Goal: Information Seeking & Learning: Learn about a topic

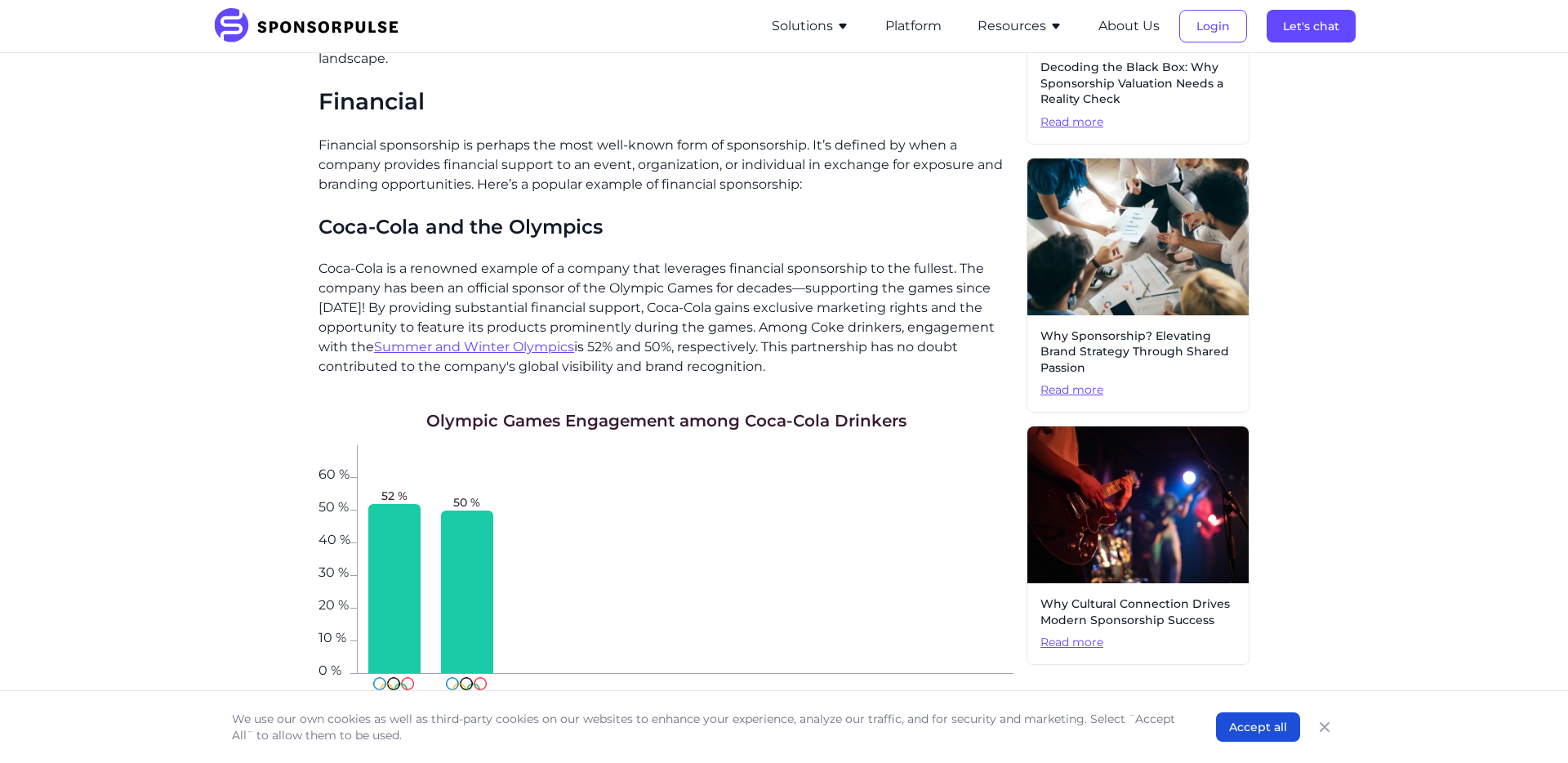
scroll to position [604, 0]
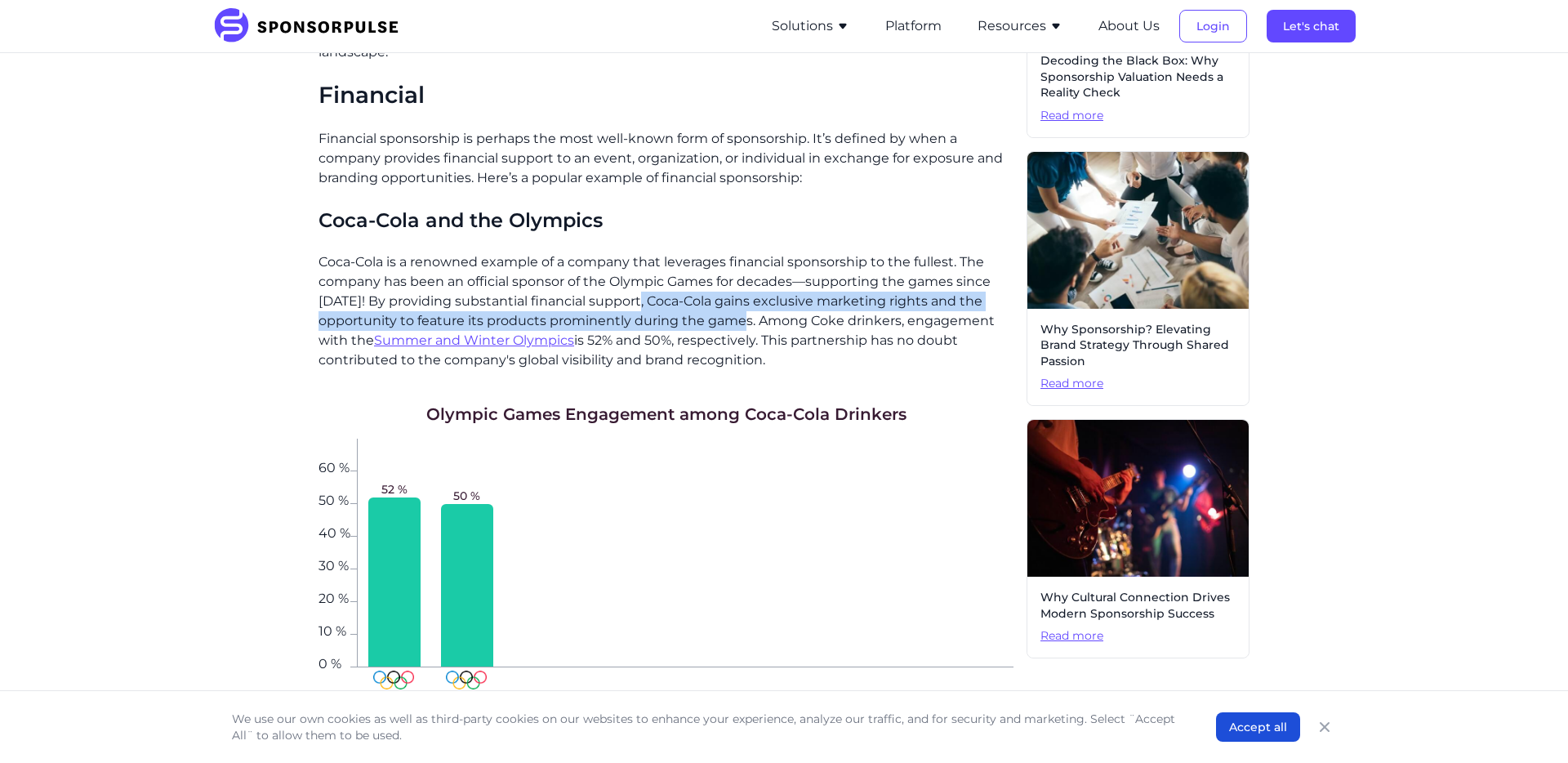
drag, startPoint x: 633, startPoint y: 281, endPoint x: 751, endPoint y: 298, distance: 119.2
click at [751, 298] on p "Coca-Cola is a renowned example of a company that leverages financial sponsorsh…" at bounding box center [665, 311] width 695 height 117
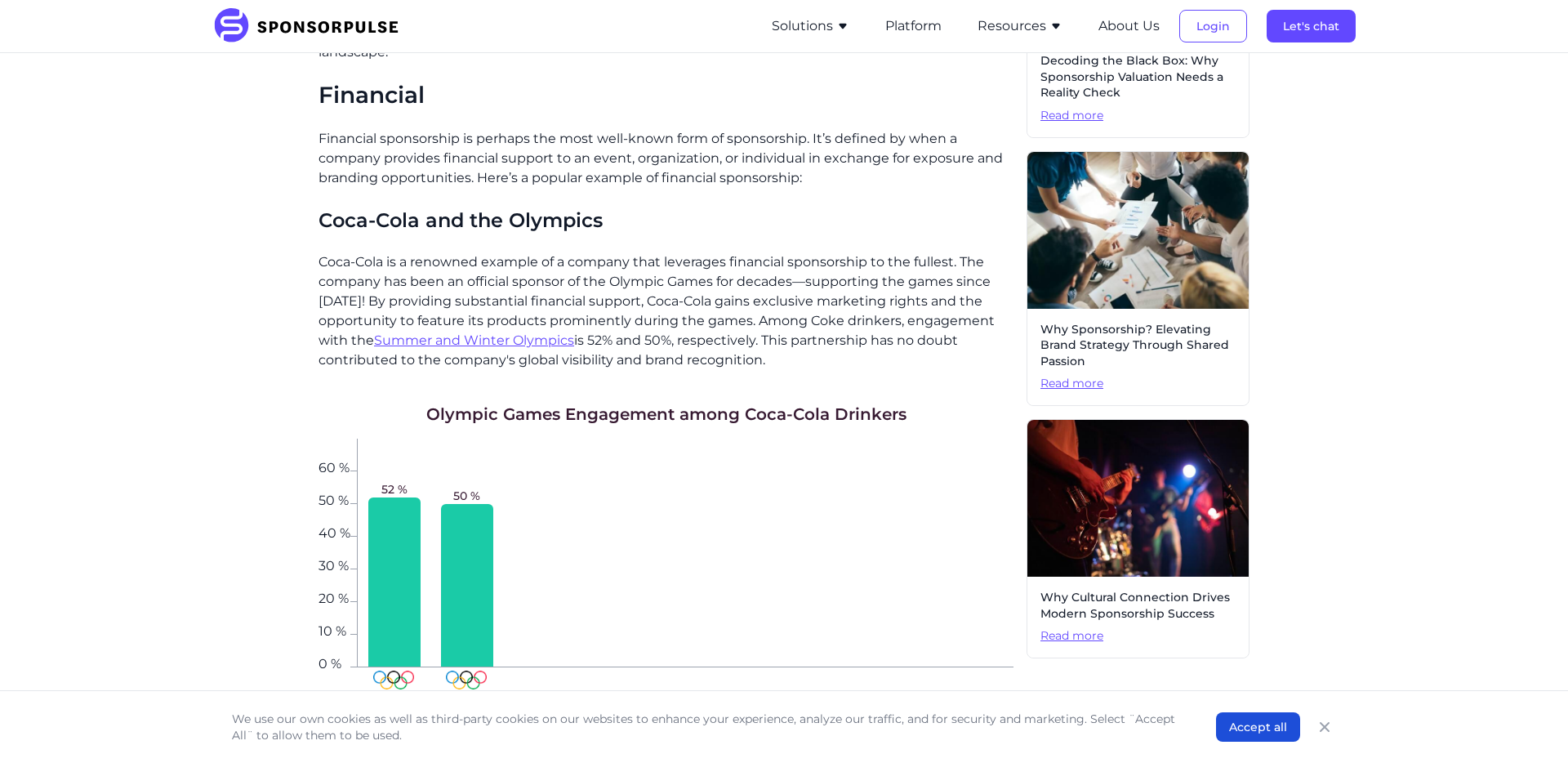
click at [800, 328] on p "Coca-Cola is a renowned example of a company that leverages financial sponsorsh…" at bounding box center [665, 311] width 695 height 117
drag, startPoint x: 770, startPoint y: 318, endPoint x: 808, endPoint y: 342, distance: 44.9
click at [808, 342] on p "Coca-Cola is a renowned example of a company that leverages financial sponsorsh…" at bounding box center [665, 311] width 695 height 117
click at [795, 341] on p "Coca-Cola is a renowned example of a company that leverages financial sponsorsh…" at bounding box center [665, 311] width 695 height 117
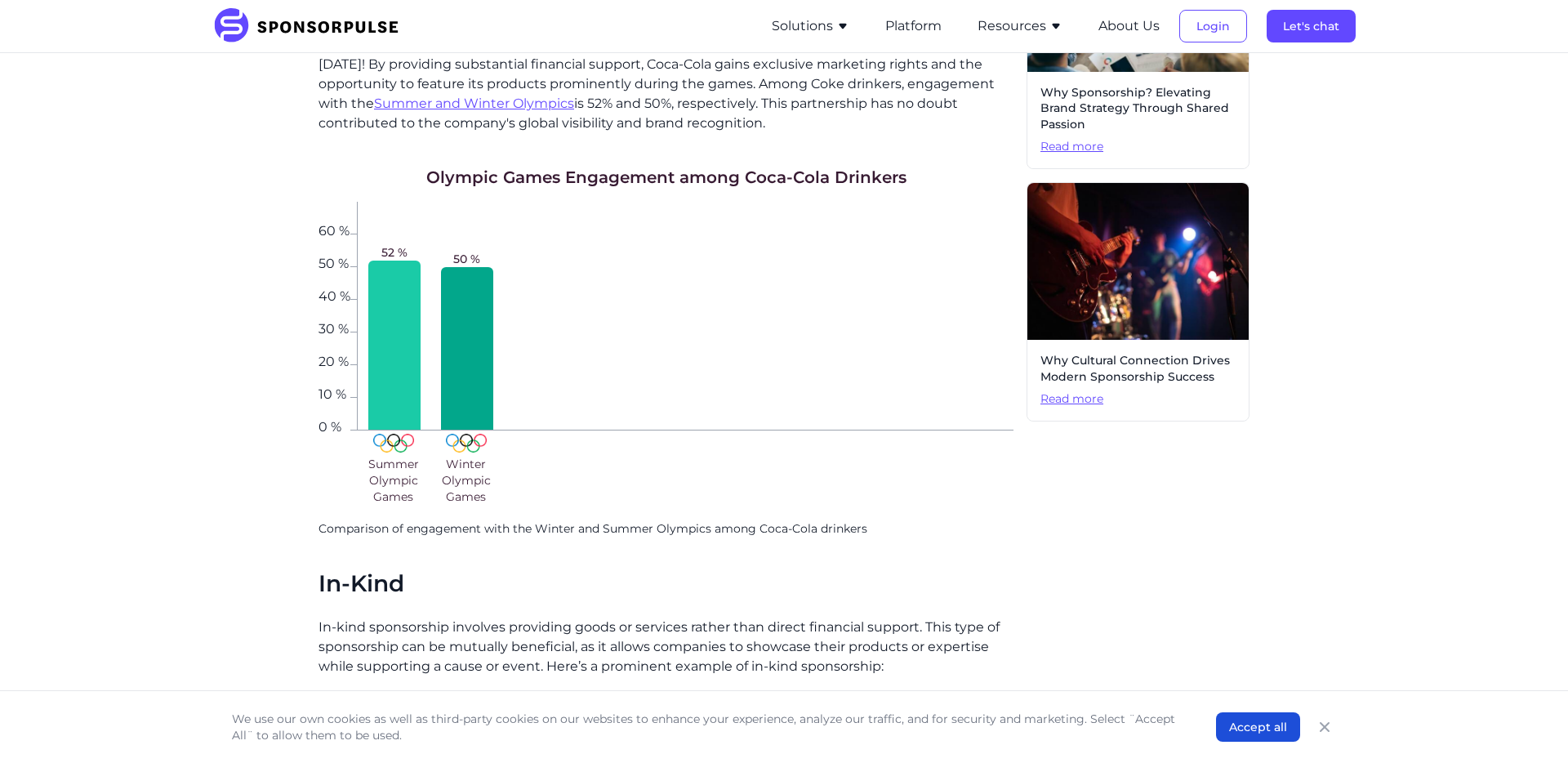
scroll to position [835, 0]
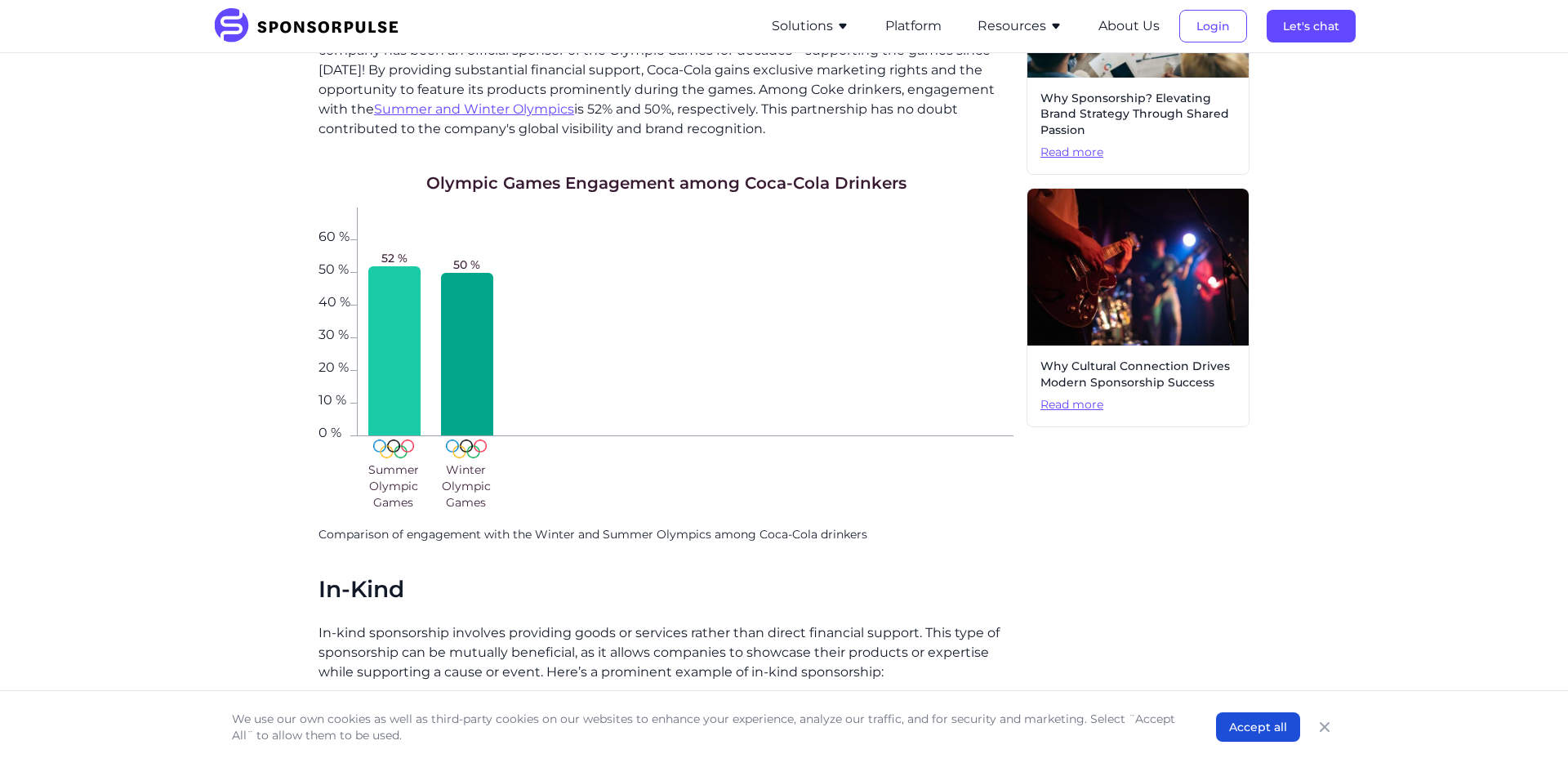
click at [476, 330] on div at bounding box center [467, 354] width 52 height 163
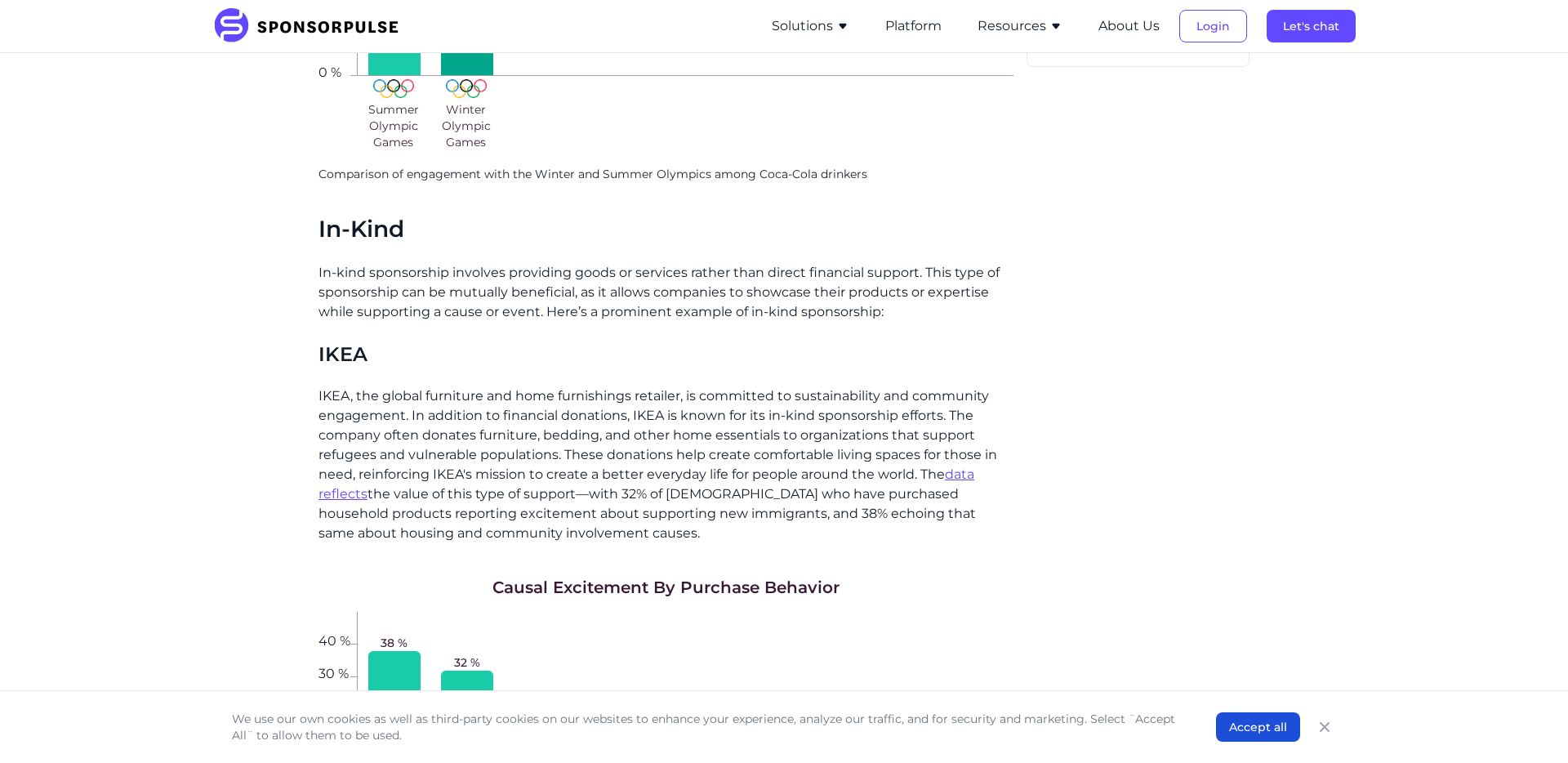
click at [650, 282] on p "In-kind sponsorship involves providing goods or services rather than direct fin…" at bounding box center [665, 292] width 695 height 59
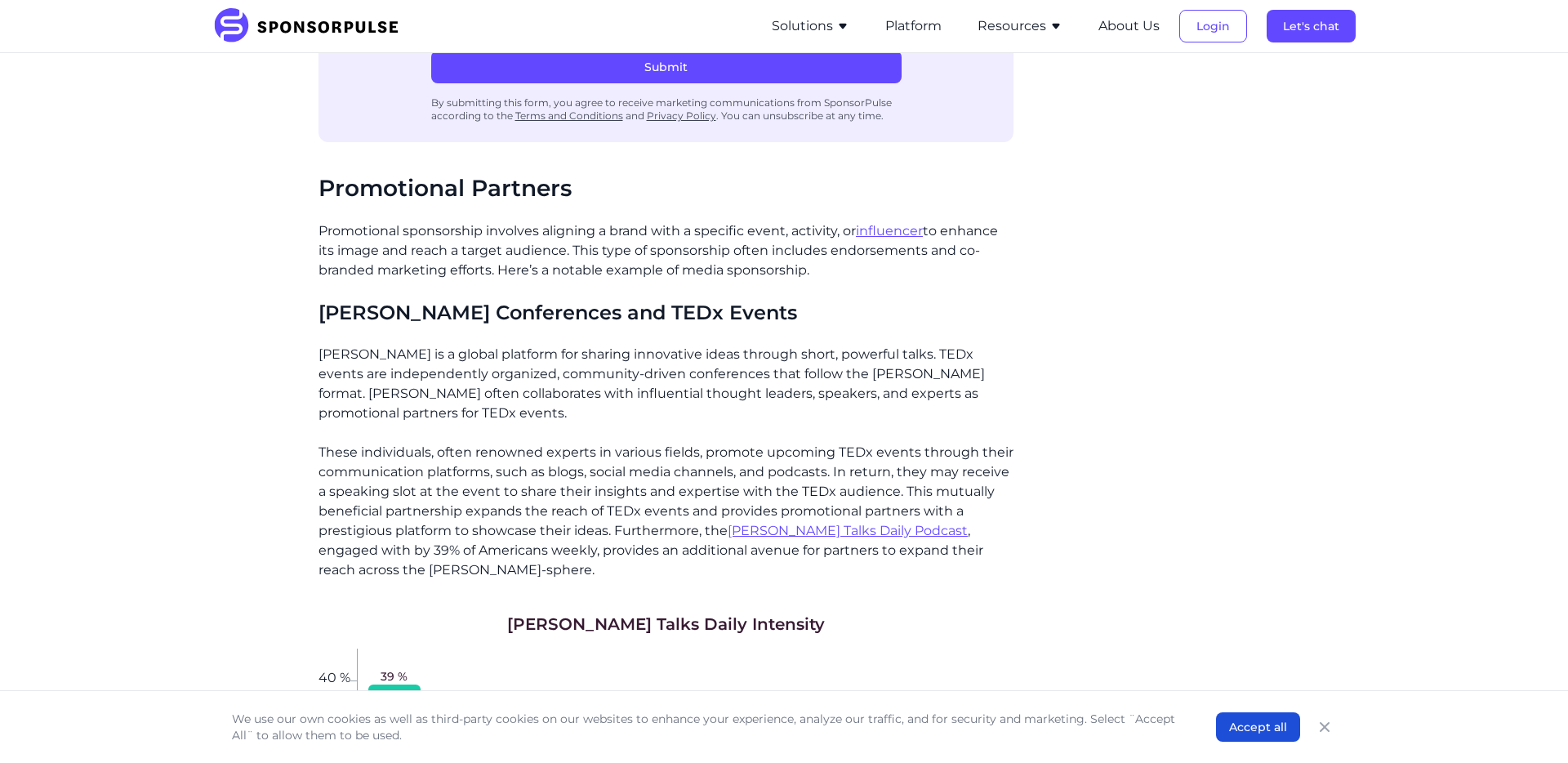
scroll to position [2862, 0]
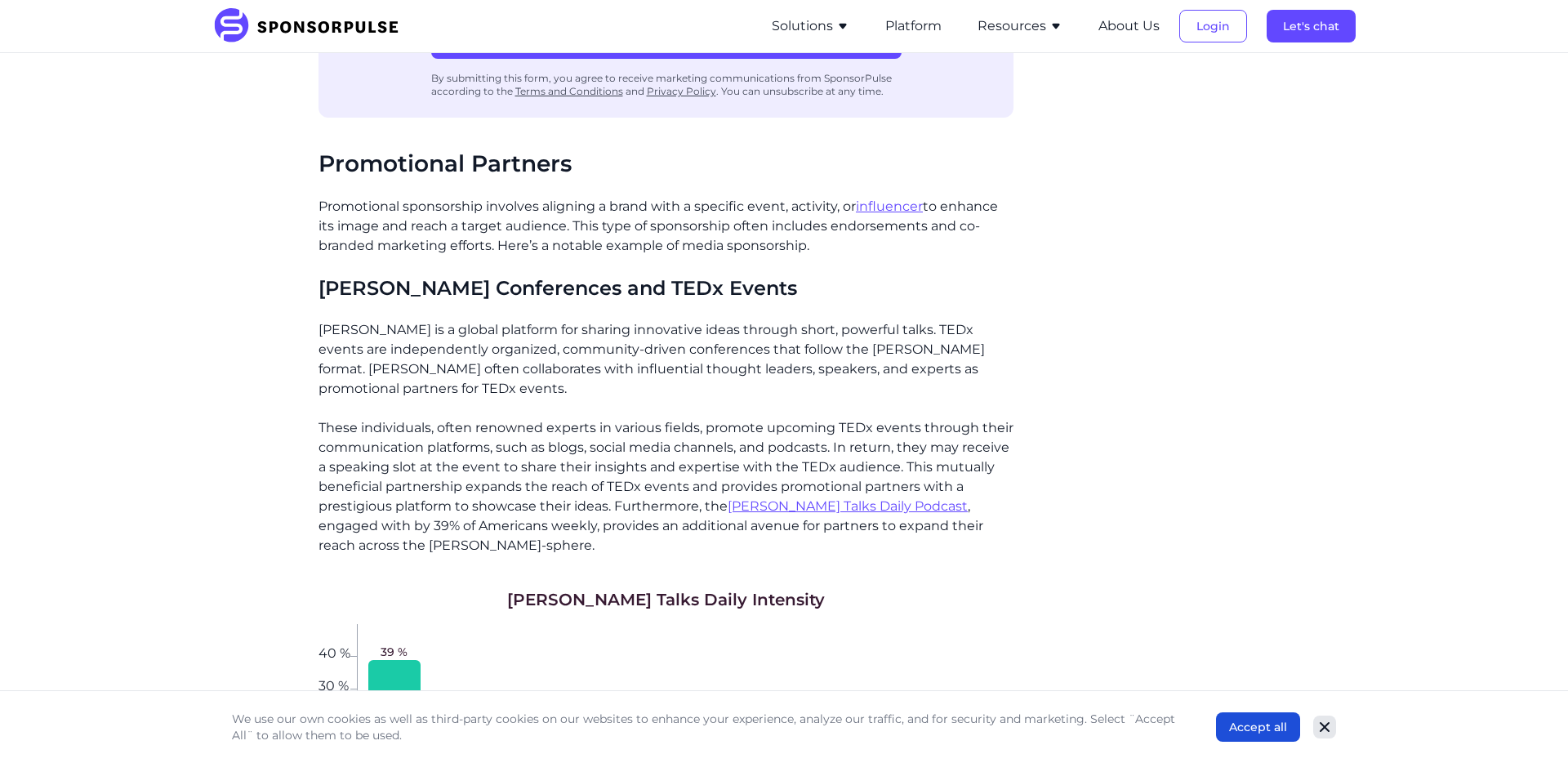
click at [1326, 729] on icon "Close" at bounding box center [1324, 727] width 10 height 10
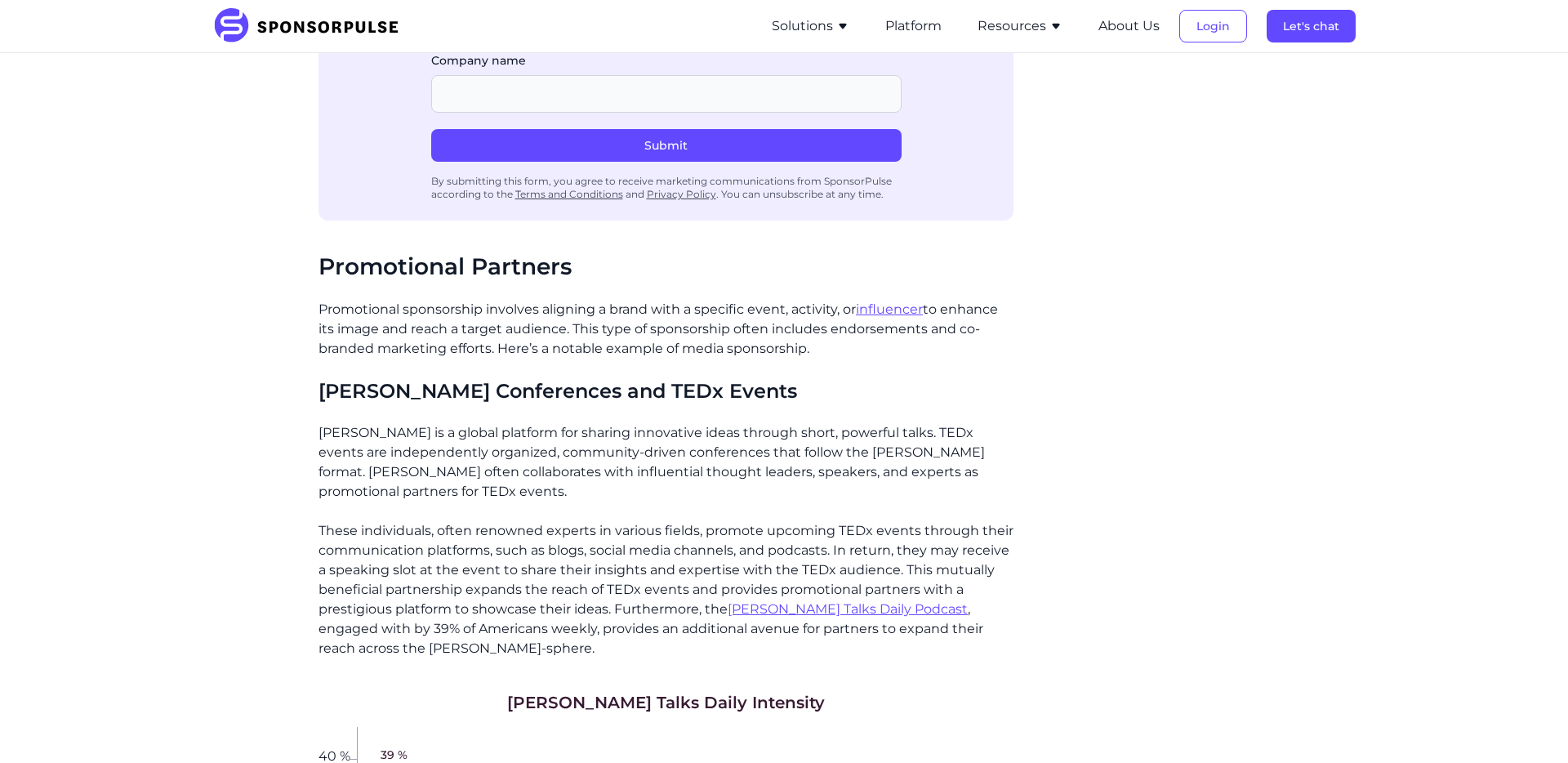
scroll to position [2764, 0]
